Goal: Navigation & Orientation: Find specific page/section

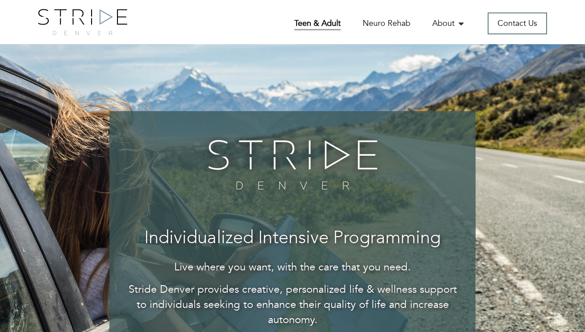
click at [318, 21] on link "Teen & Adult" at bounding box center [317, 24] width 46 height 13
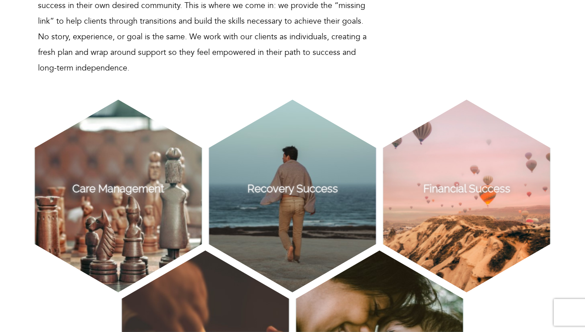
scroll to position [383, 0]
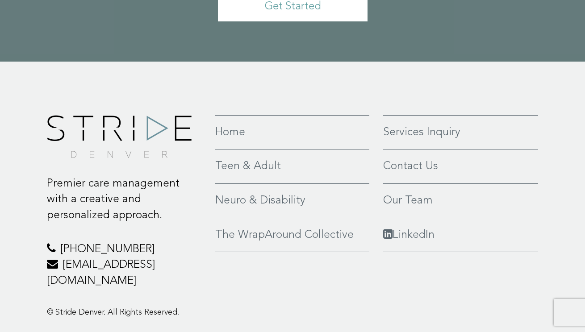
scroll to position [853, 0]
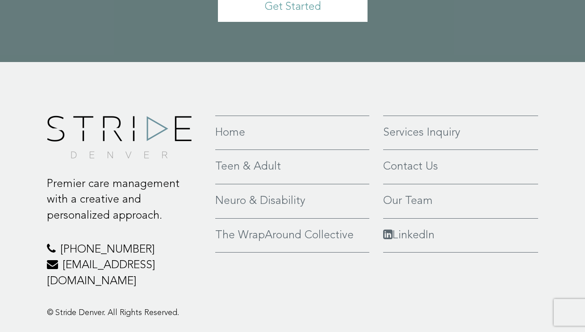
click at [411, 193] on link "Our Team" at bounding box center [460, 201] width 155 height 16
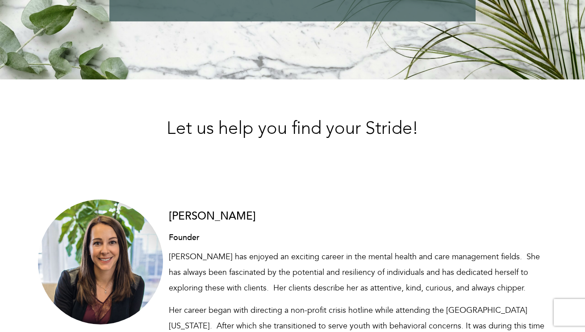
scroll to position [192, 0]
